Goal: Task Accomplishment & Management: Manage account settings

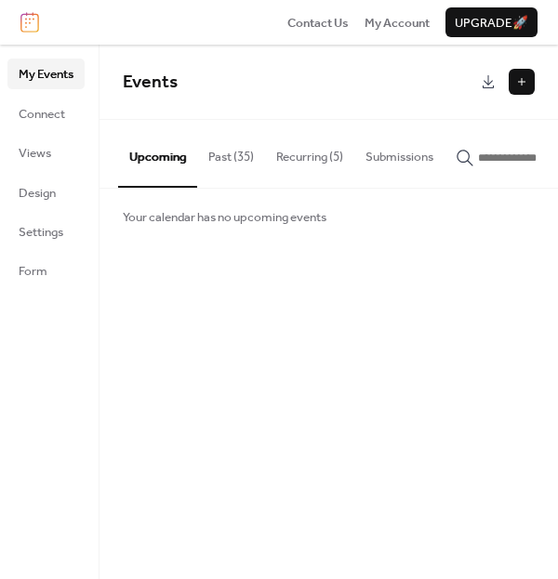
click at [323, 166] on button "Recurring (5)" at bounding box center [309, 152] width 89 height 65
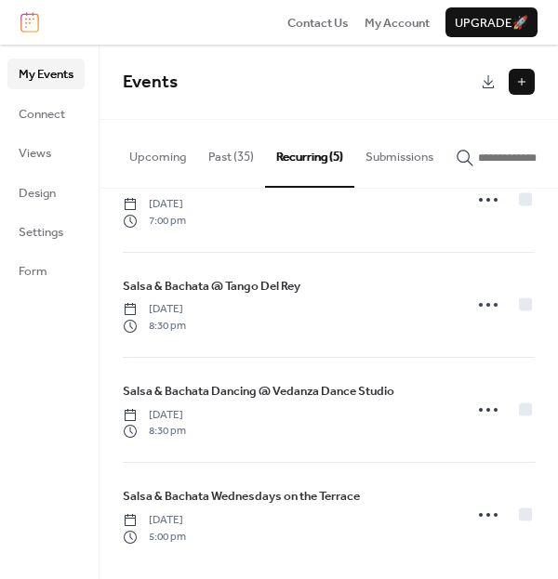
scroll to position [175, 0]
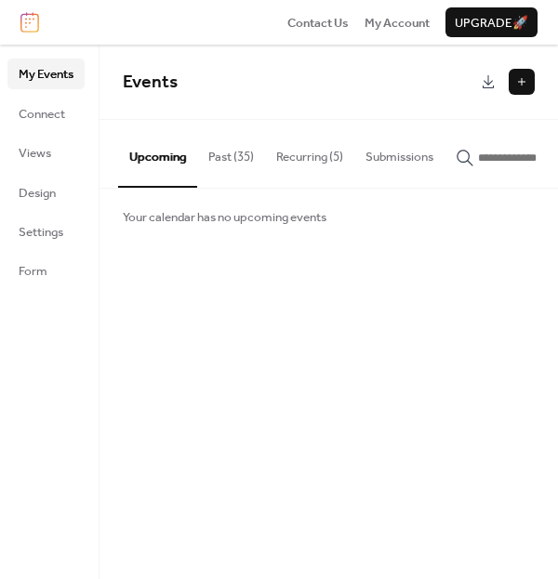
click at [240, 164] on button "Past (35)" at bounding box center [231, 152] width 68 height 65
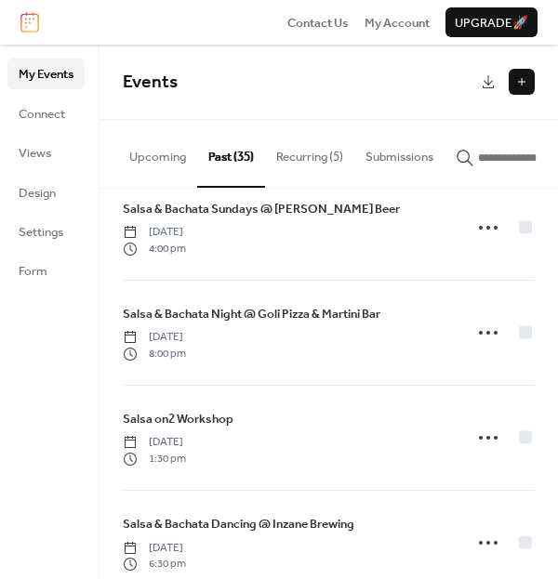
scroll to position [59, 0]
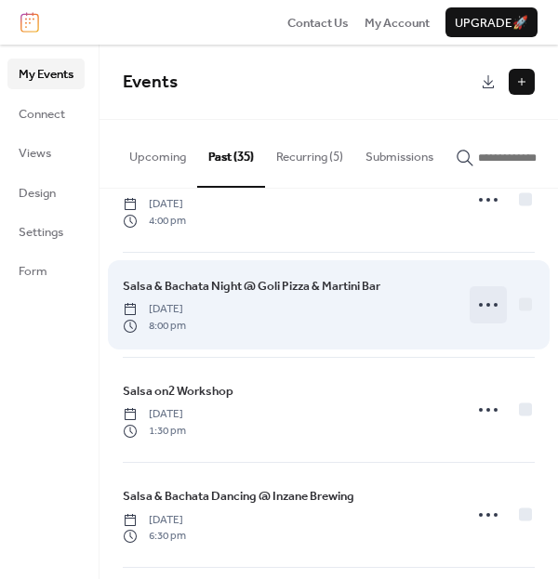
click at [486, 307] on circle at bounding box center [488, 305] width 4 height 4
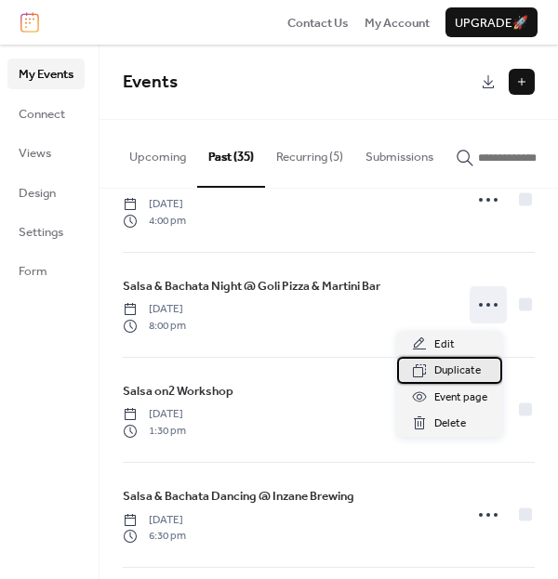
click at [473, 365] on span "Duplicate" at bounding box center [457, 370] width 46 height 19
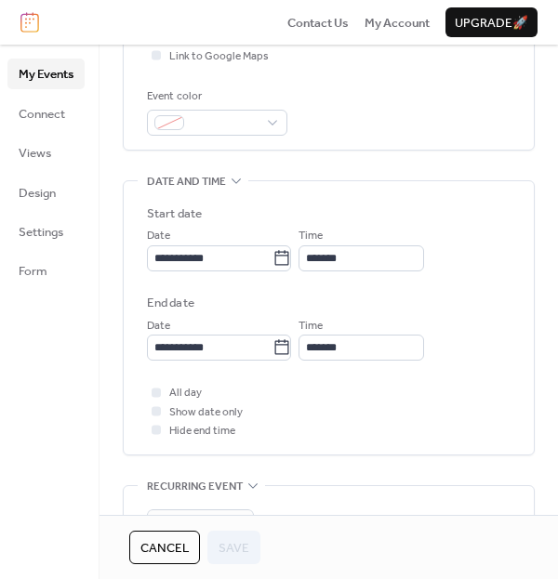
scroll to position [454, 0]
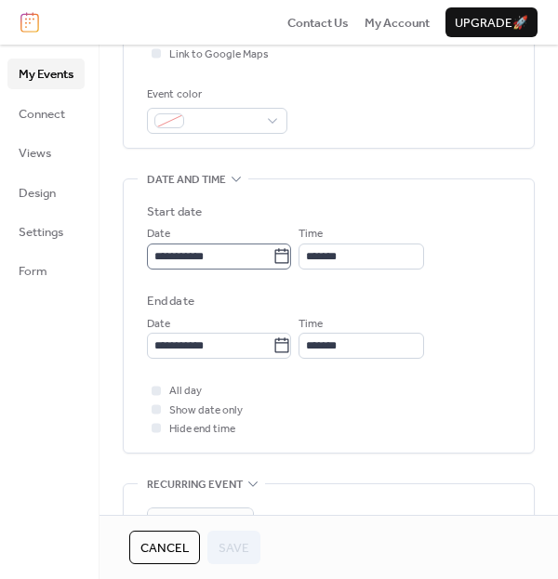
click at [289, 251] on icon at bounding box center [282, 255] width 14 height 15
click at [272, 251] on input "**********" at bounding box center [209, 256] width 125 height 26
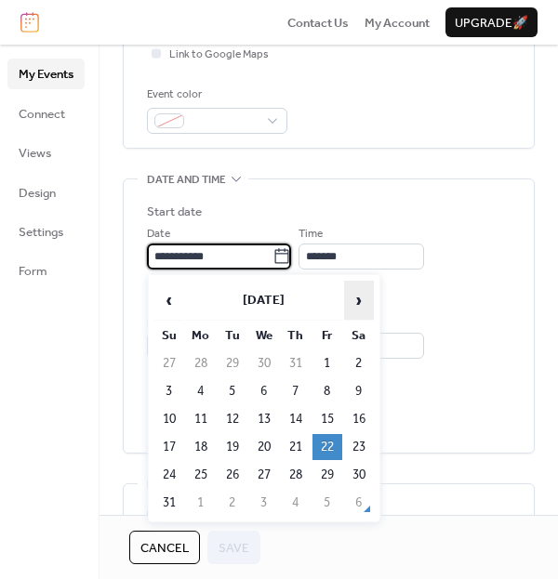
click at [361, 291] on span "›" at bounding box center [359, 300] width 28 height 37
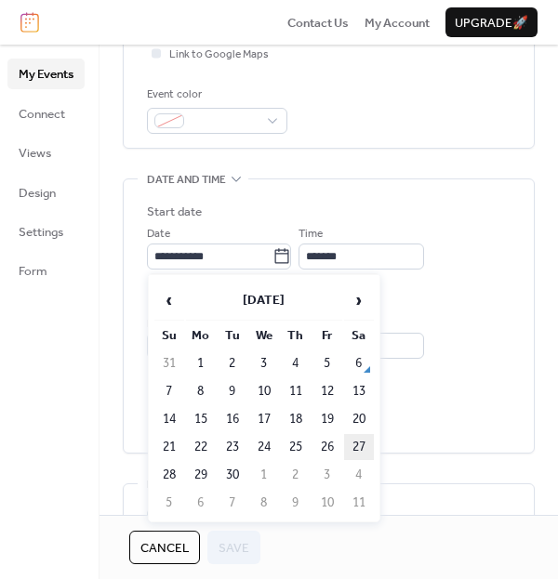
click at [348, 447] on td "27" at bounding box center [359, 447] width 30 height 26
type input "**********"
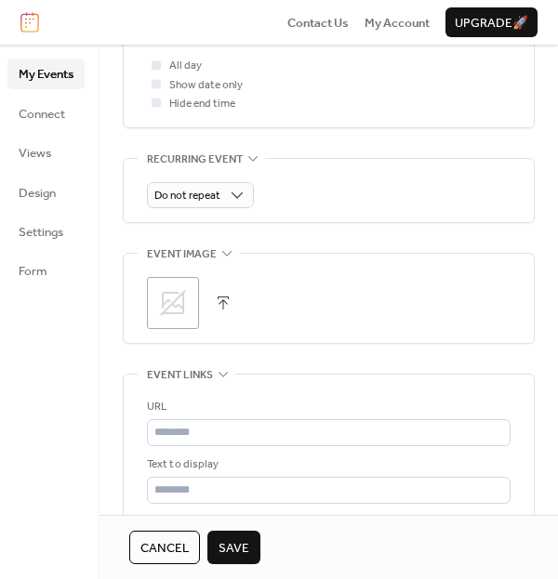
scroll to position [807, 0]
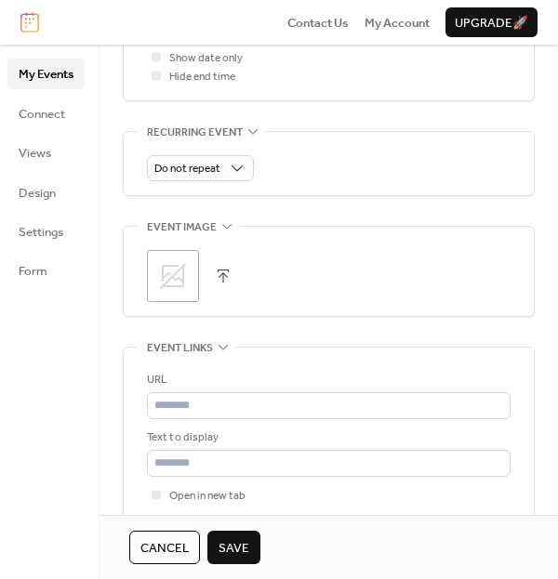
click at [181, 271] on icon at bounding box center [173, 276] width 30 height 30
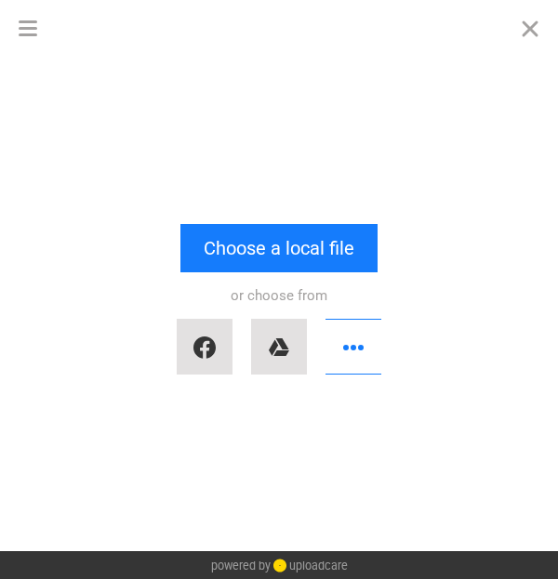
scroll to position [0, 0]
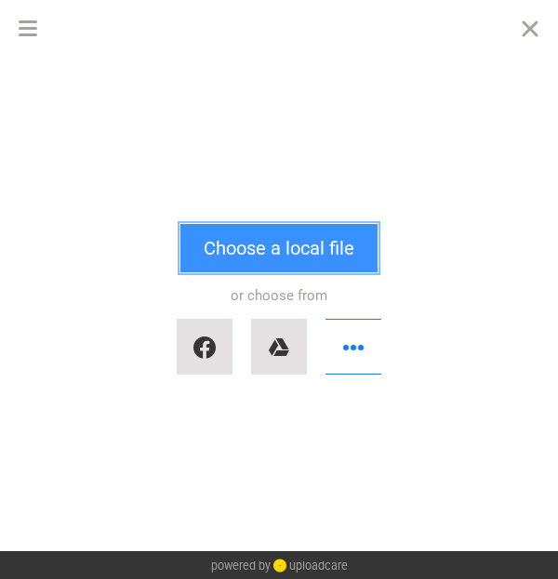
click at [226, 253] on button "Choose a local file" at bounding box center [278, 248] width 197 height 48
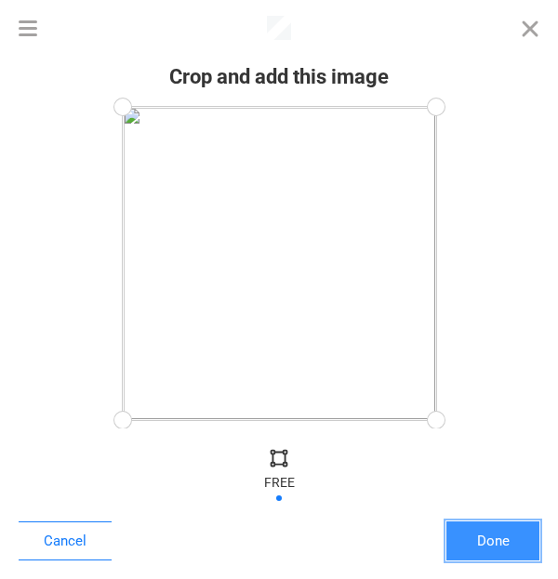
click at [456, 529] on button "Done" at bounding box center [492, 540] width 93 height 39
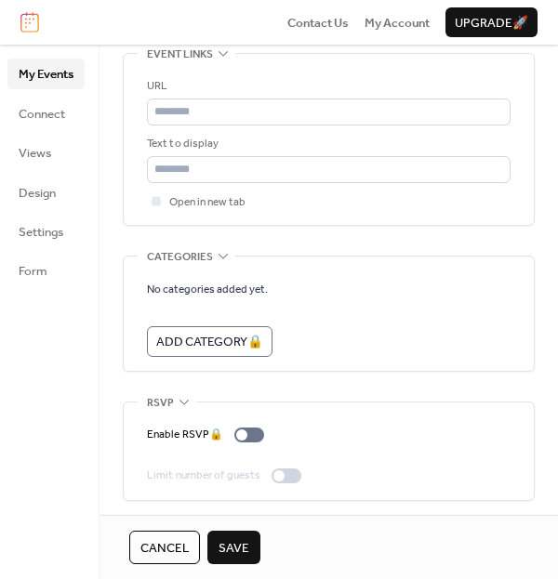
scroll to position [1103, 0]
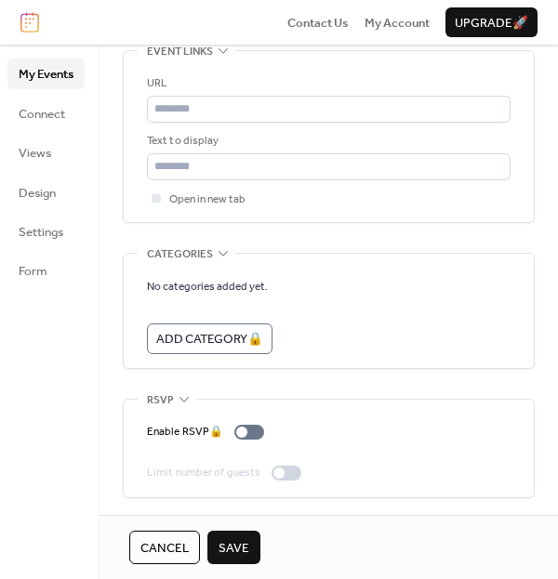
click at [238, 558] on span "Save" at bounding box center [233, 548] width 31 height 19
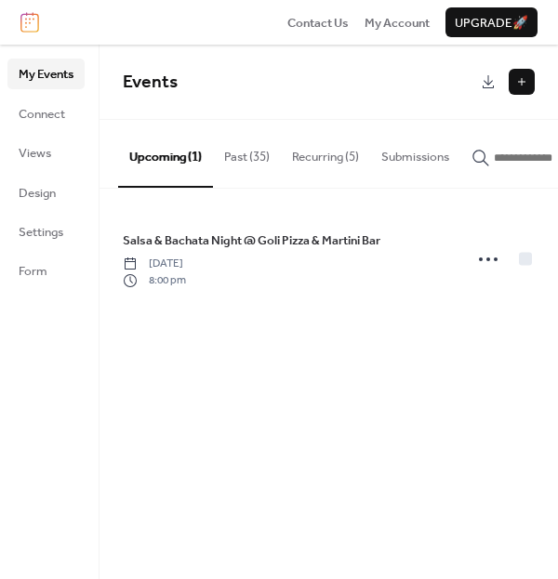
click at [343, 159] on button "Recurring (5)" at bounding box center [325, 152] width 89 height 65
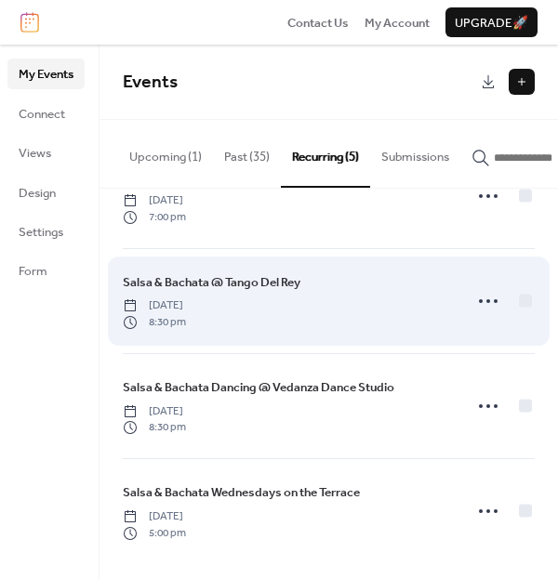
scroll to position [175, 0]
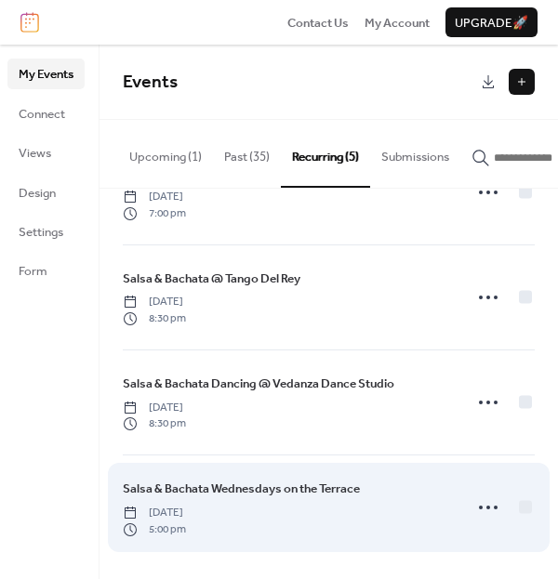
click at [327, 494] on span "Salsa & Bachata Wednesdays on the Terrace" at bounding box center [241, 488] width 237 height 19
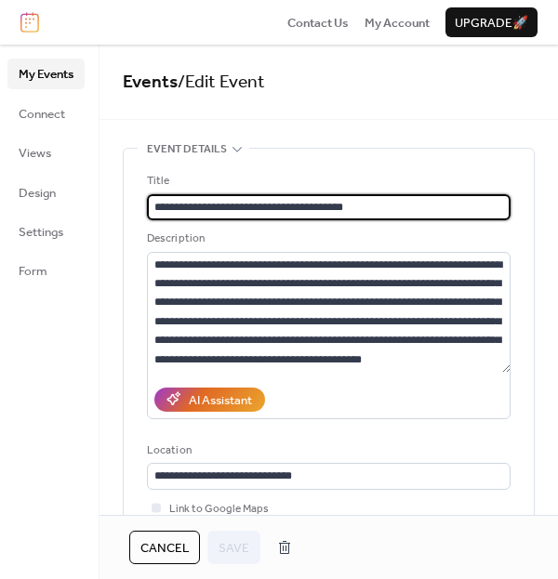
type input "**********"
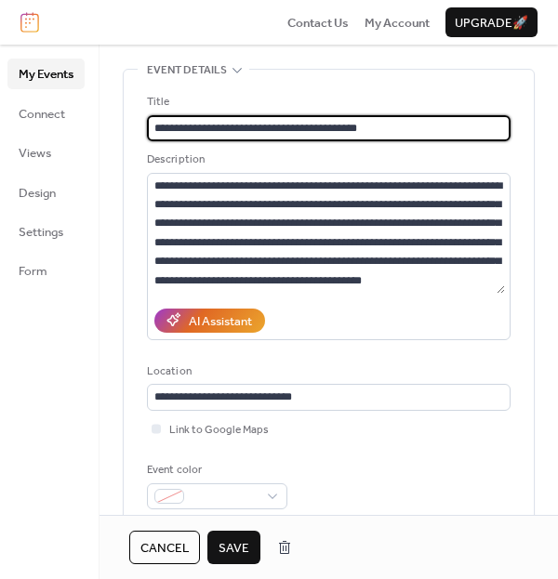
scroll to position [94, 0]
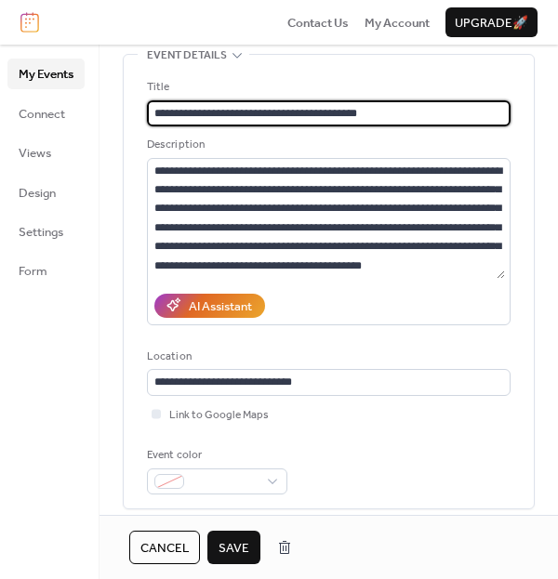
type input "**********"
click at [240, 539] on span "Save" at bounding box center [233, 548] width 31 height 19
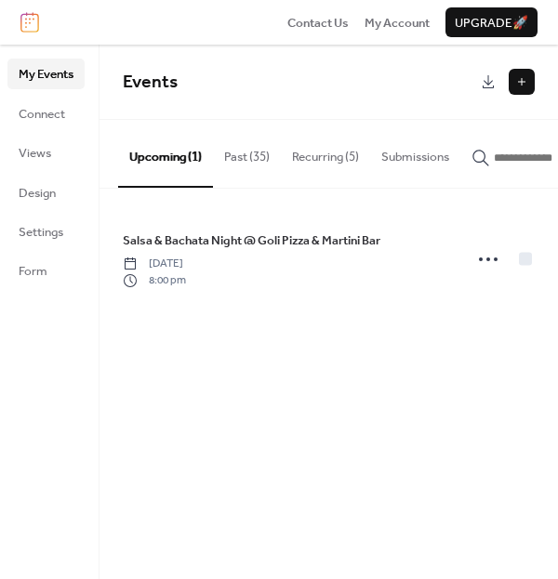
click at [348, 160] on button "Recurring (5)" at bounding box center [325, 152] width 89 height 65
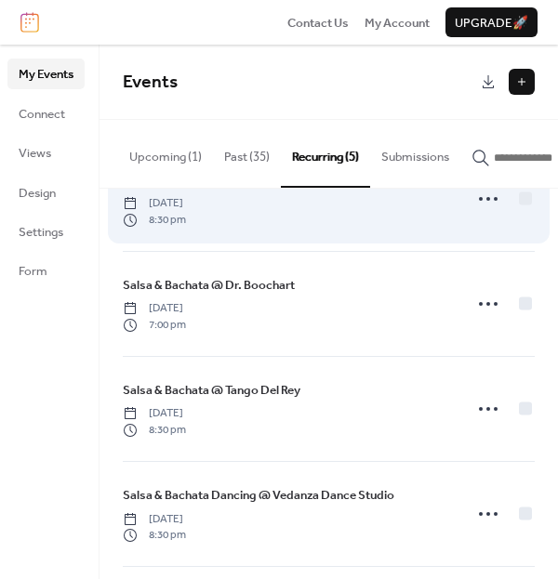
scroll to position [61, 0]
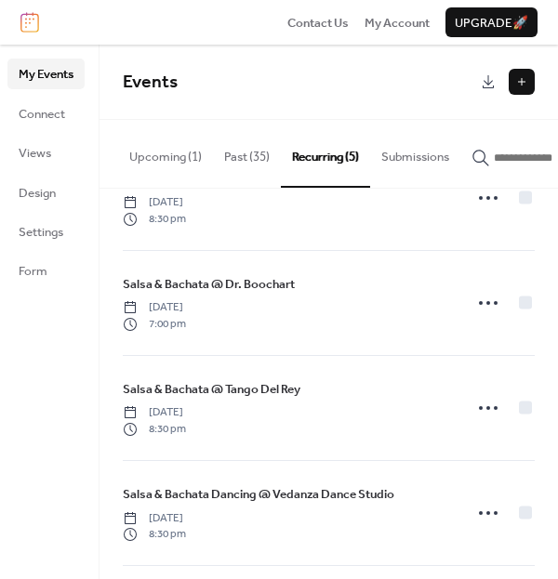
click at [241, 152] on button "Past (35)" at bounding box center [247, 152] width 68 height 65
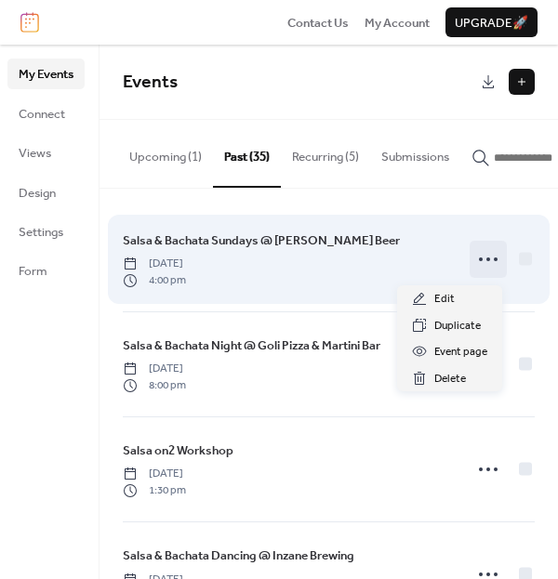
click at [486, 256] on icon at bounding box center [488, 259] width 30 height 30
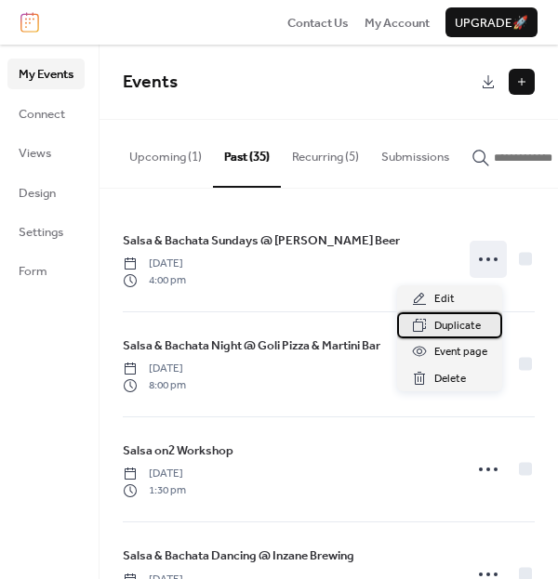
click at [474, 329] on span "Duplicate" at bounding box center [457, 326] width 46 height 19
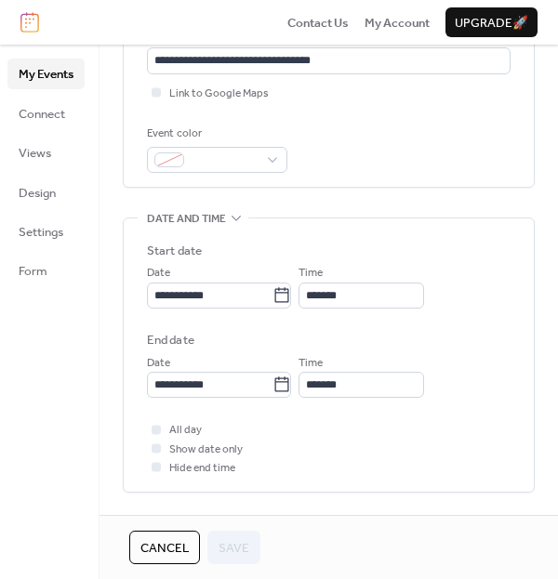
scroll to position [417, 0]
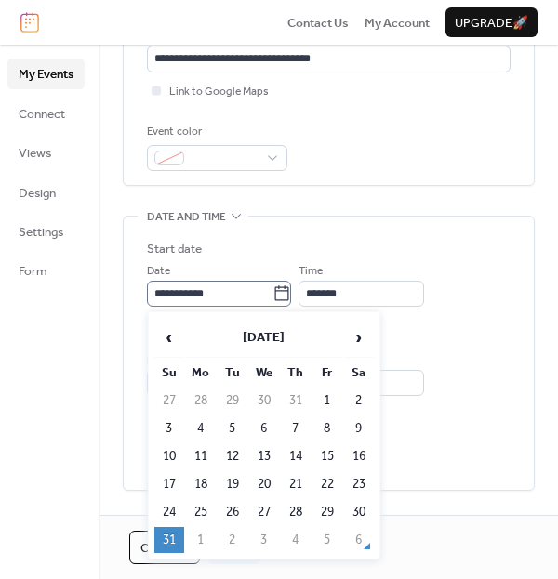
click at [291, 294] on icon at bounding box center [281, 293] width 19 height 19
click at [272, 294] on input "**********" at bounding box center [209, 294] width 125 height 26
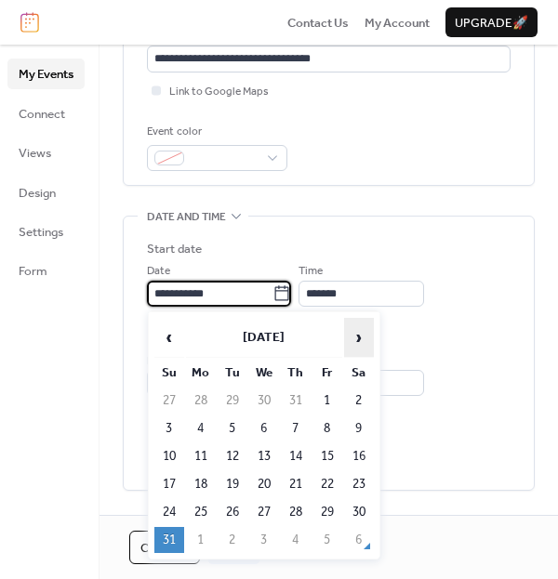
click at [359, 335] on span "›" at bounding box center [359, 337] width 28 height 37
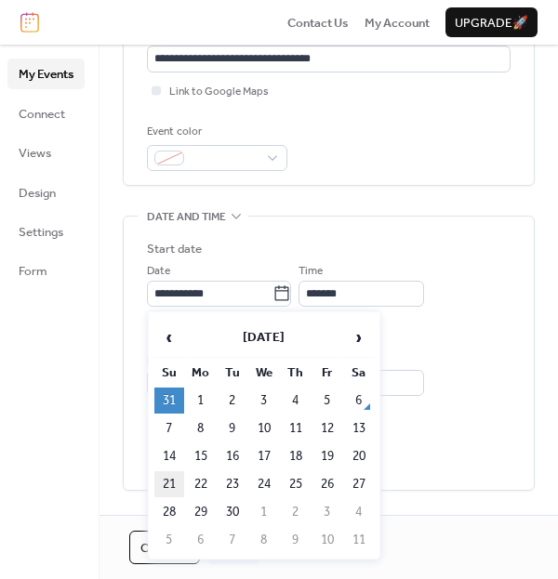
click at [168, 481] on td "21" at bounding box center [169, 484] width 30 height 26
type input "**********"
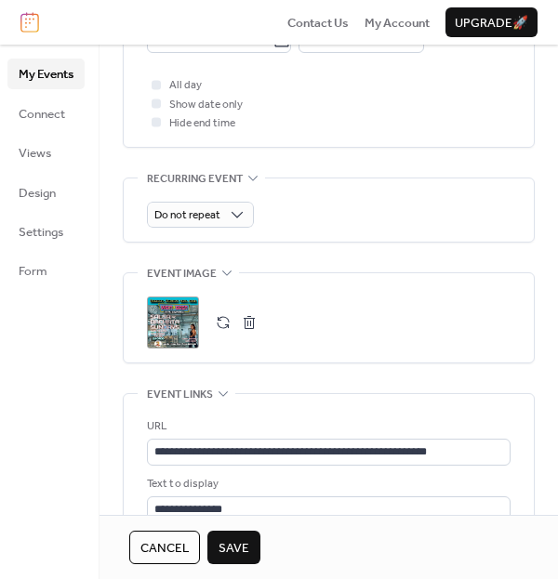
scroll to position [765, 0]
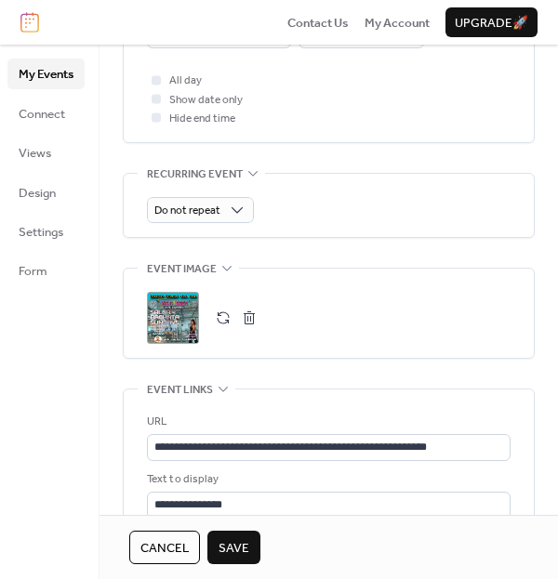
click at [244, 321] on button "button" at bounding box center [249, 318] width 26 height 26
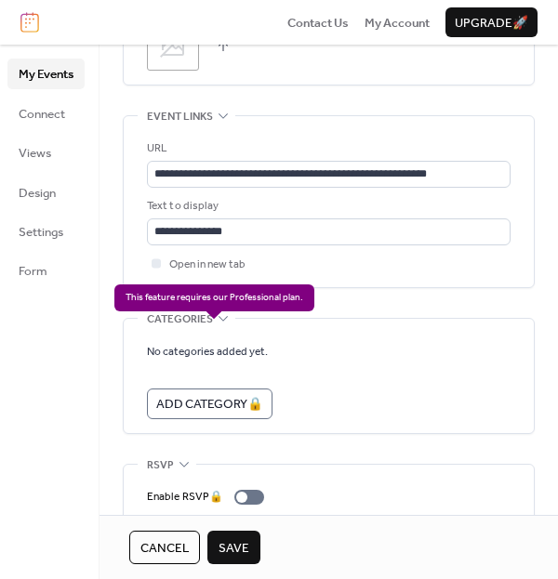
scroll to position [1103, 0]
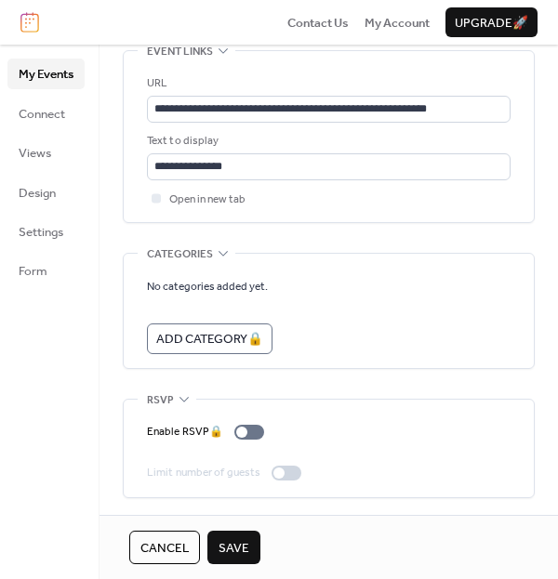
click at [232, 549] on span "Save" at bounding box center [233, 548] width 31 height 19
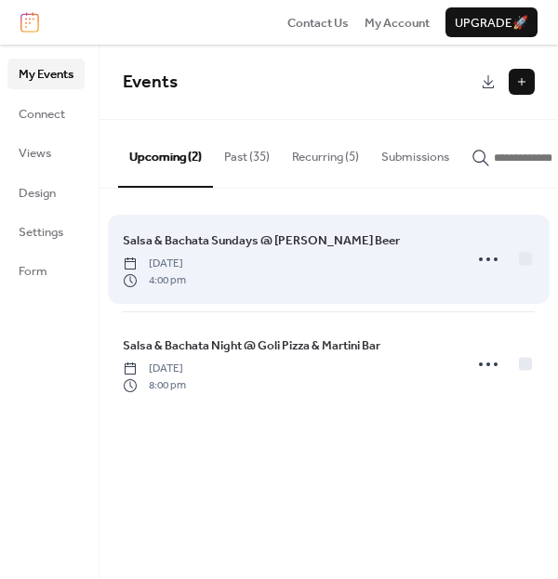
click at [411, 249] on div "Salsa & Bachata Sundays @ [PERSON_NAME] Beer [DATE] 4:00 pm" at bounding box center [287, 259] width 328 height 58
click at [321, 241] on span "Salsa & Bachata Sundays @ [PERSON_NAME] Beer" at bounding box center [261, 240] width 277 height 19
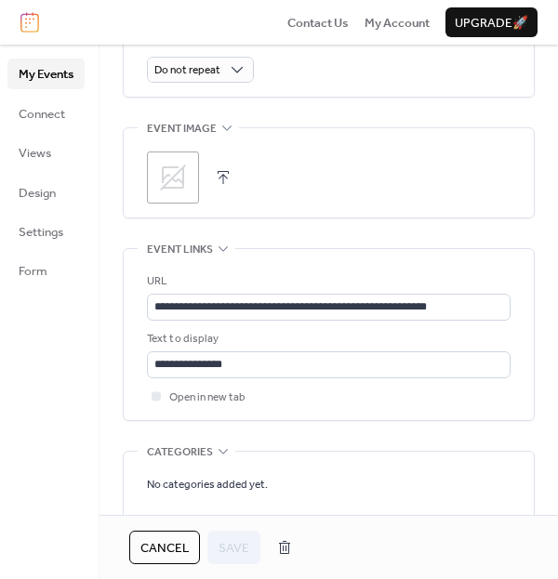
scroll to position [909, 0]
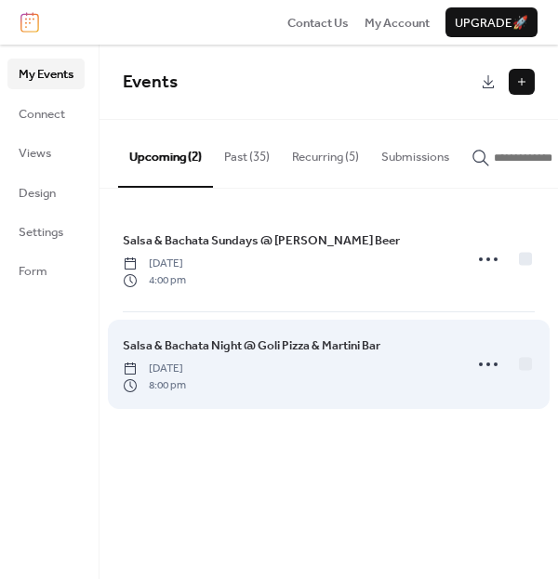
click at [349, 343] on span "Salsa & Bachata Night @ Goli Pizza & Martini Bar" at bounding box center [251, 345] width 257 height 19
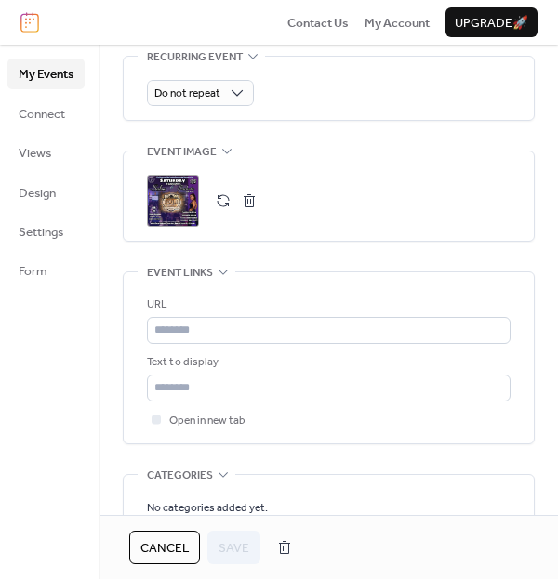
scroll to position [901, 0]
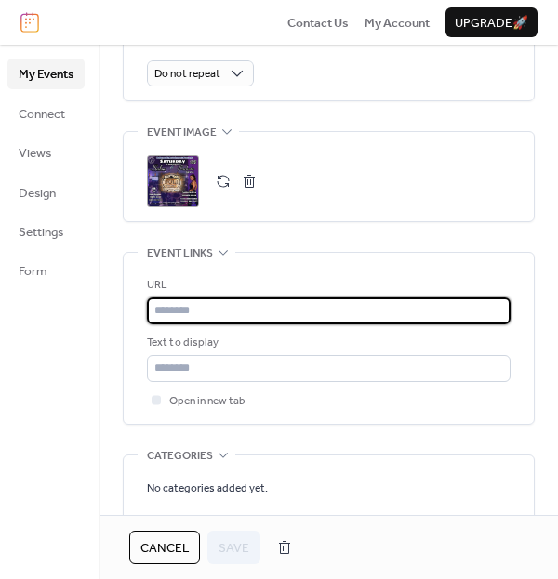
click at [346, 312] on input "text" at bounding box center [328, 310] width 363 height 26
paste input "**********"
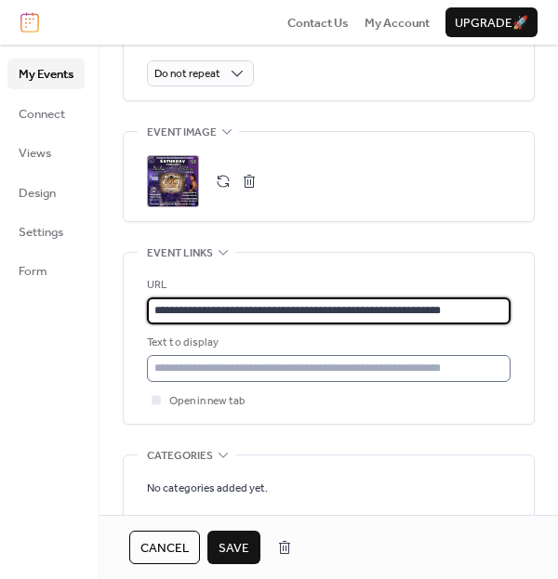
type input "**********"
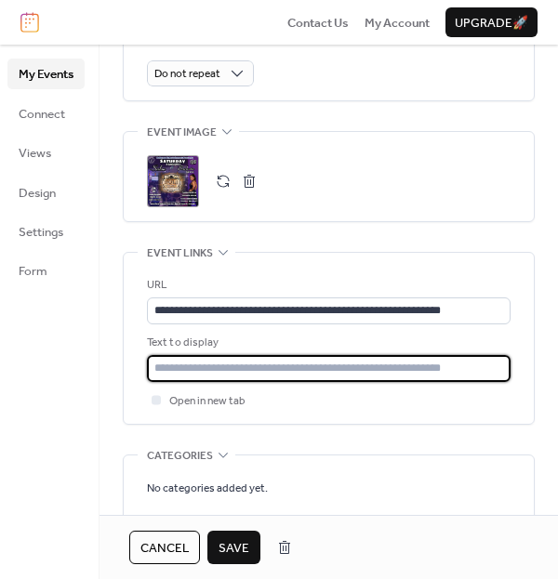
click at [334, 361] on input "text" at bounding box center [328, 368] width 363 height 26
type input "**********"
click at [252, 553] on button "Save" at bounding box center [233, 547] width 53 height 33
